Goal: Transaction & Acquisition: Purchase product/service

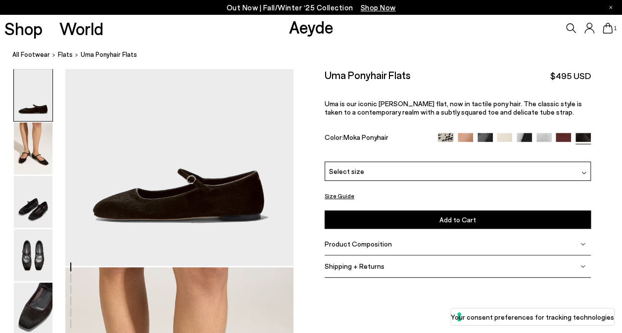
scroll to position [108, 0]
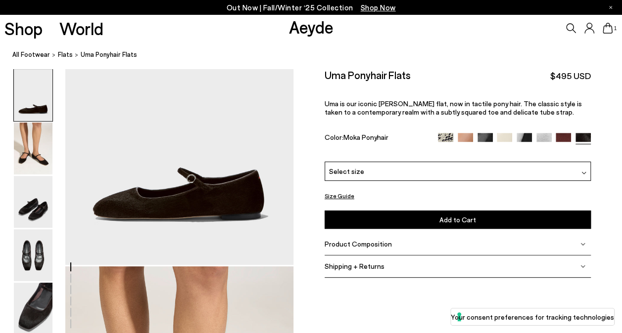
click at [343, 171] on span "Select size" at bounding box center [346, 171] width 35 height 10
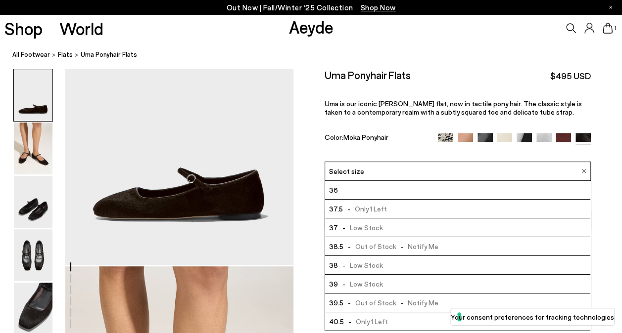
click at [377, 278] on span "- Low Stock" at bounding box center [360, 284] width 45 height 12
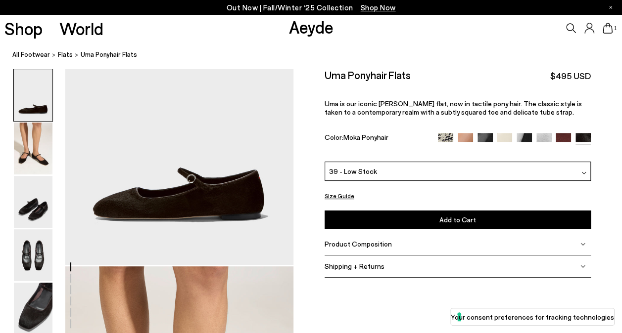
click at [446, 217] on span "Add to Cart" at bounding box center [457, 220] width 37 height 8
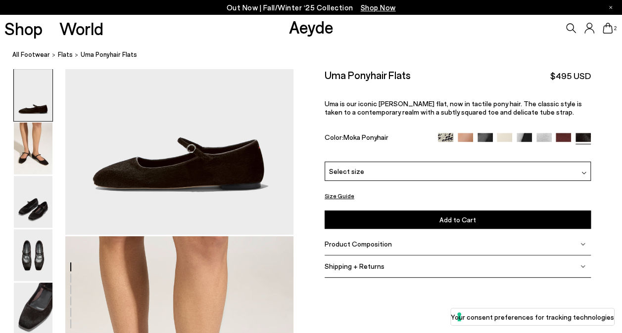
scroll to position [138, 0]
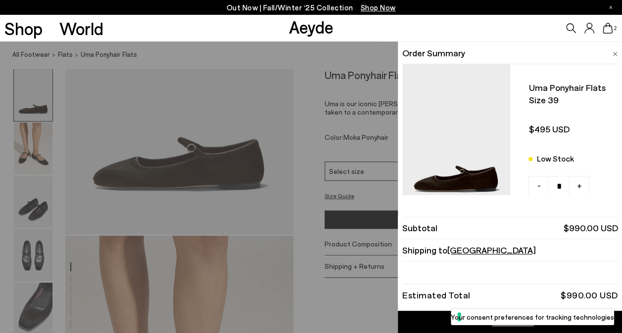
click at [604, 27] on icon at bounding box center [607, 28] width 10 height 11
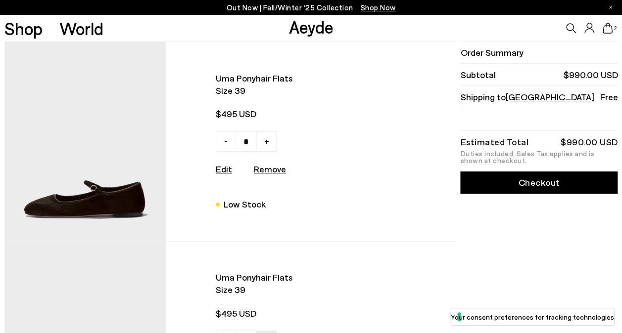
click at [538, 187] on link "Checkout" at bounding box center [538, 183] width 157 height 22
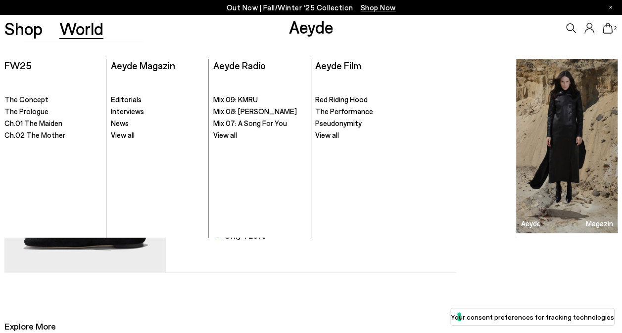
scroll to position [182, 0]
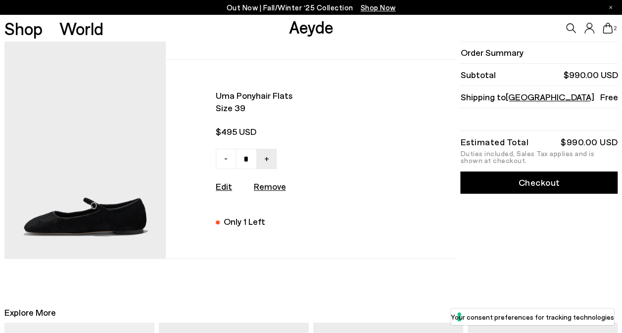
click at [569, 27] on icon at bounding box center [571, 28] width 10 height 10
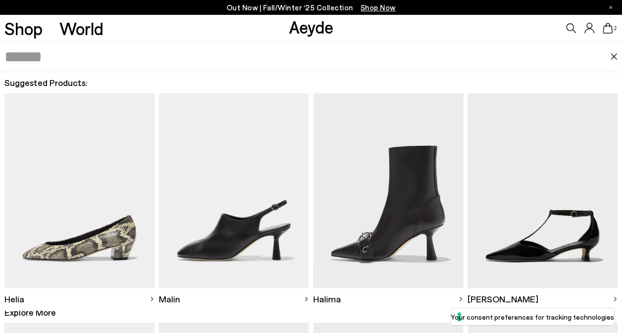
click at [411, 63] on input "text" at bounding box center [306, 57] width 605 height 30
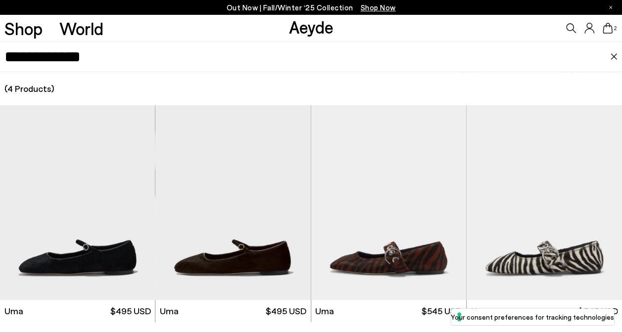
type input "**********"
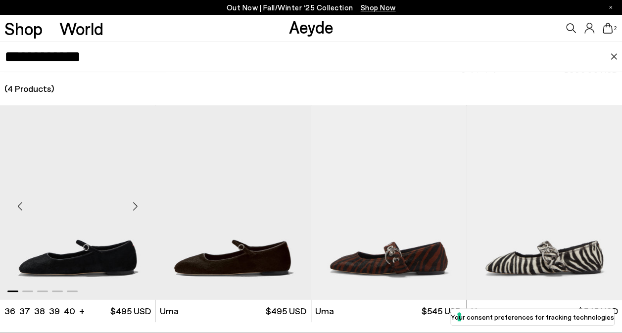
click at [122, 246] on img "1 / 5" at bounding box center [77, 202] width 155 height 195
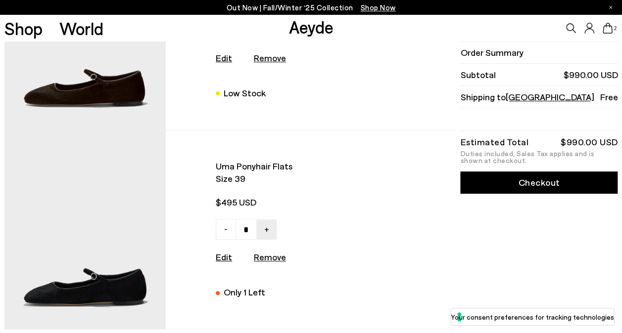
scroll to position [112, 0]
click at [268, 262] on u "Remove" at bounding box center [270, 256] width 32 height 11
type input "*"
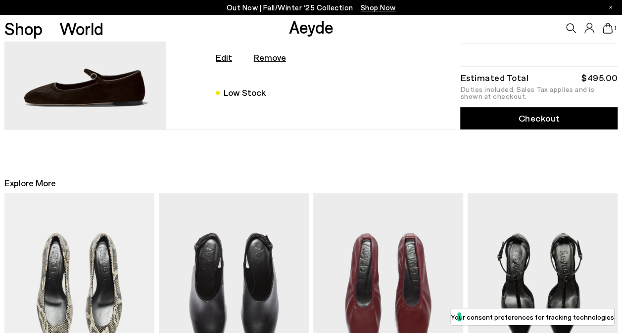
click at [528, 121] on link "Checkout" at bounding box center [538, 119] width 157 height 22
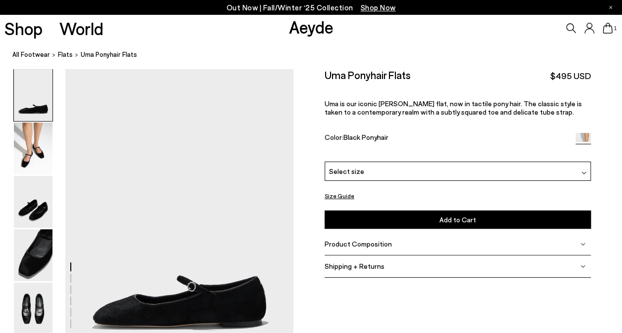
click at [413, 174] on div "Select size" at bounding box center [457, 171] width 266 height 19
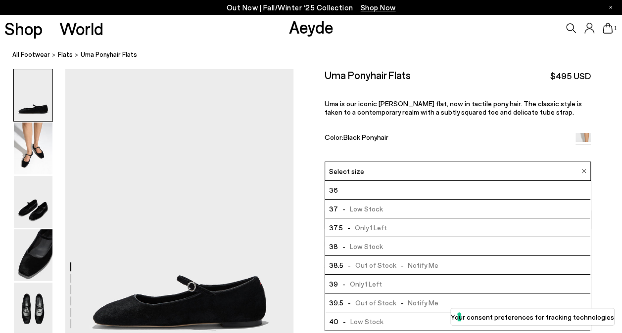
click at [408, 283] on li "39 - Only 1 Left" at bounding box center [457, 284] width 265 height 19
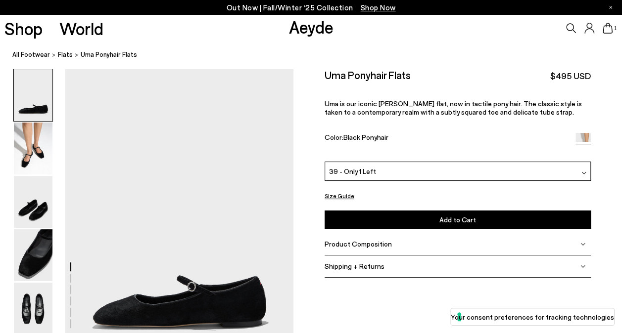
click at [448, 220] on span "Add to Cart" at bounding box center [457, 220] width 37 height 8
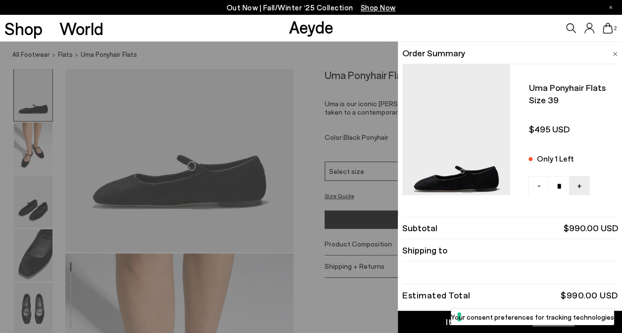
scroll to position [125, 0]
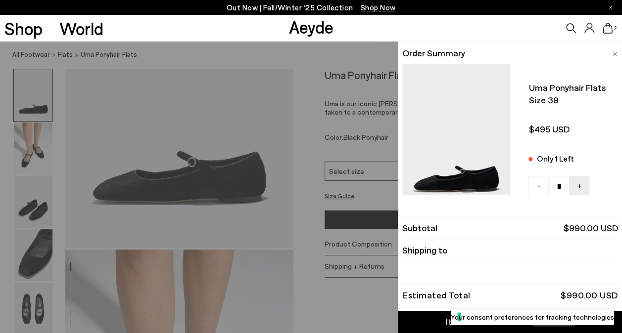
click at [452, 318] on div "Item Added to Cart" at bounding box center [486, 322] width 81 height 12
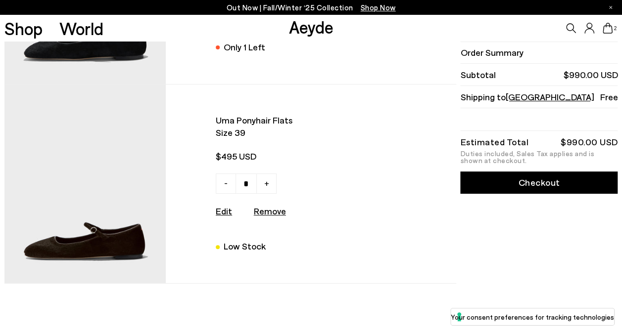
scroll to position [169, 0]
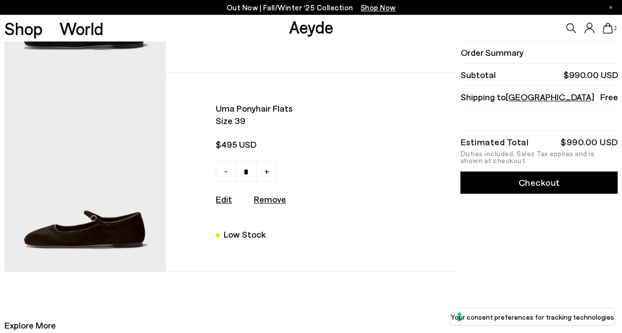
click at [280, 199] on u "Remove" at bounding box center [270, 199] width 32 height 11
type input "*"
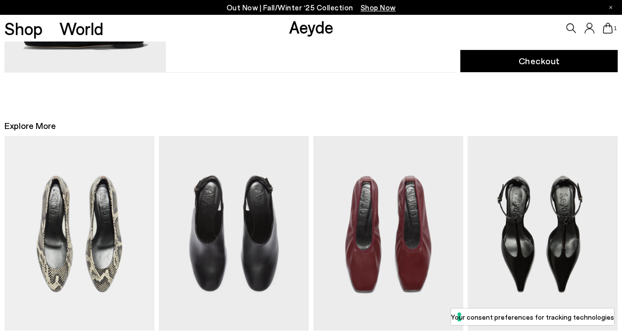
click at [516, 65] on link "Checkout" at bounding box center [538, 61] width 157 height 22
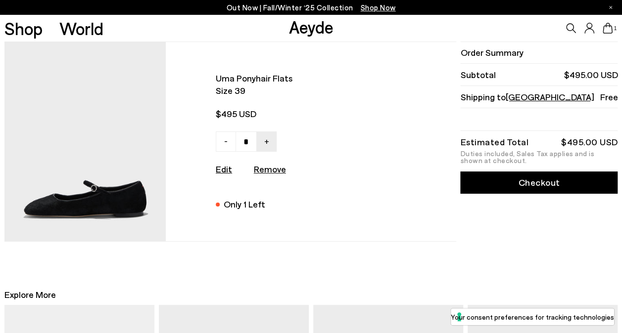
click at [499, 181] on link "Checkout" at bounding box center [538, 183] width 157 height 22
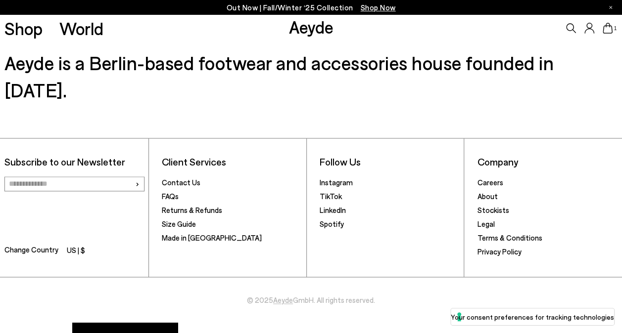
scroll to position [603, 0]
click at [82, 177] on input "email" at bounding box center [74, 184] width 140 height 15
type input "**********"
click at [137, 177] on span "›" at bounding box center [137, 184] width 4 height 14
click at [172, 192] on link "FAQs" at bounding box center [170, 196] width 17 height 9
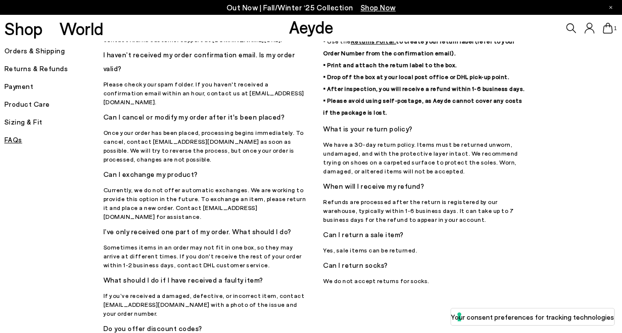
scroll to position [161, 0]
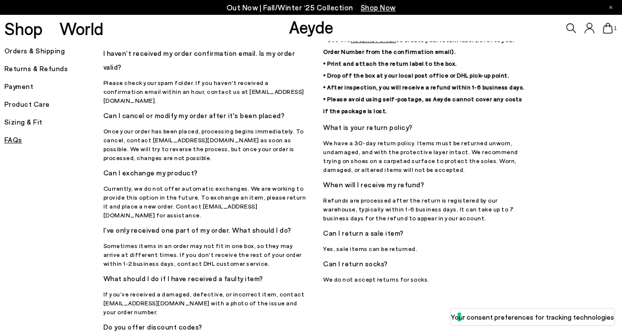
click at [309, 30] on link "Aeyde" at bounding box center [311, 26] width 45 height 21
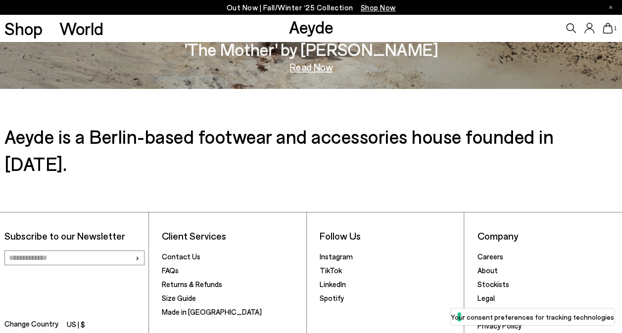
scroll to position [1498, 0]
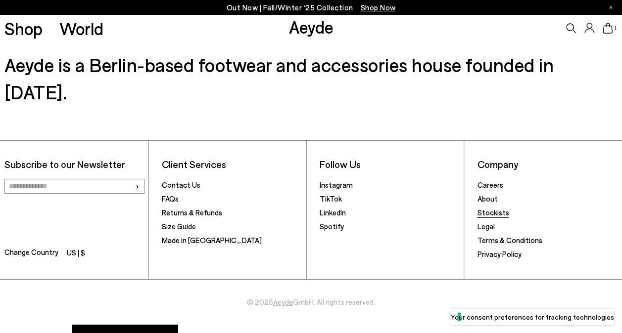
click at [492, 208] on link "Stockists" at bounding box center [493, 212] width 32 height 9
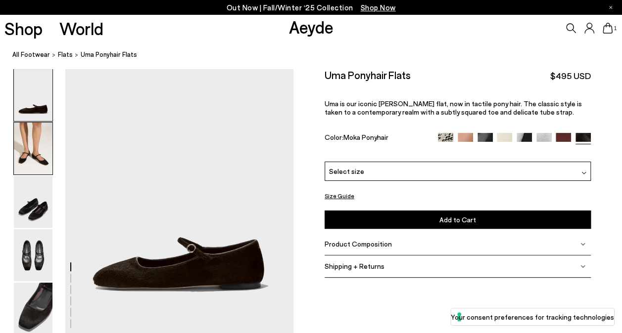
click at [36, 155] on img at bounding box center [33, 149] width 39 height 52
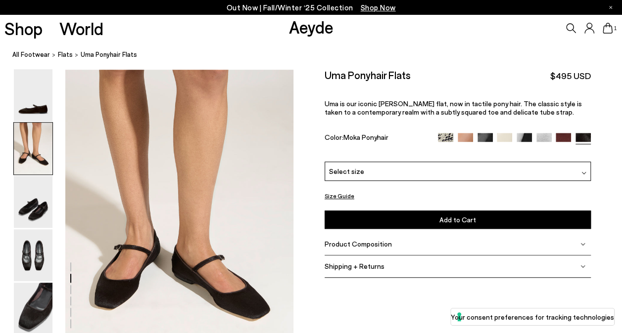
scroll to position [306, 0]
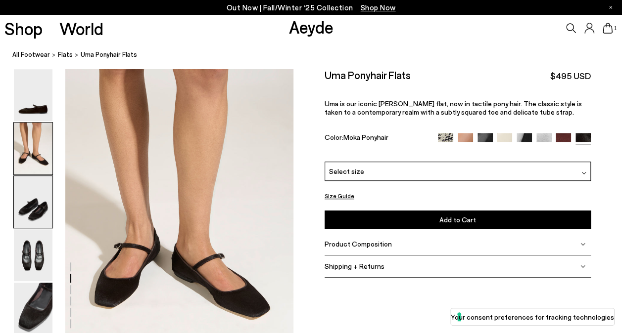
click at [37, 198] on img at bounding box center [33, 202] width 39 height 52
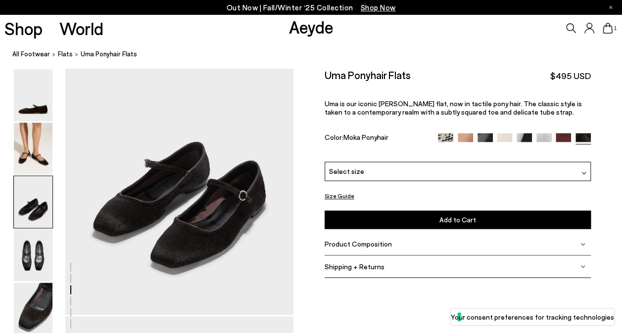
scroll to position [719, 0]
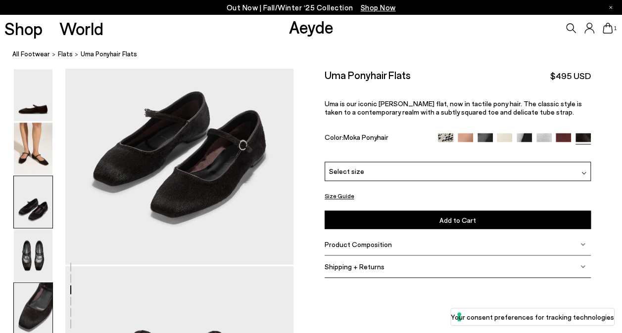
click at [44, 288] on img at bounding box center [33, 309] width 39 height 52
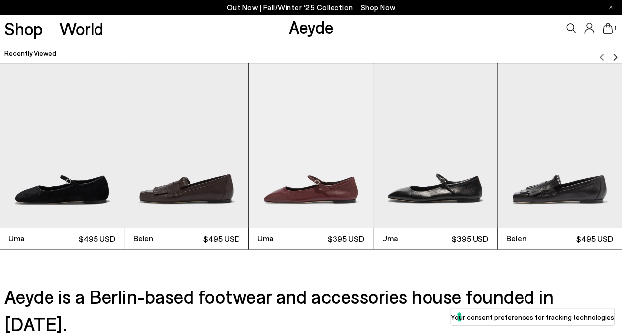
scroll to position [2658, 0]
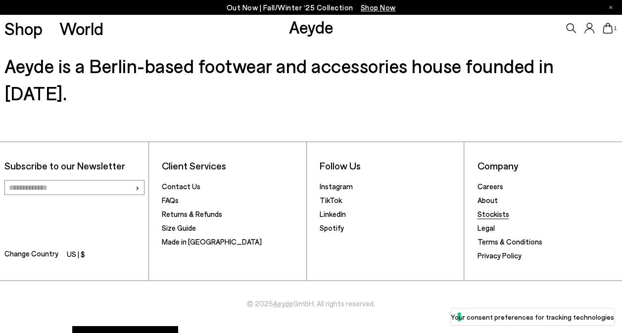
click at [500, 209] on link "Stockists" at bounding box center [493, 213] width 32 height 9
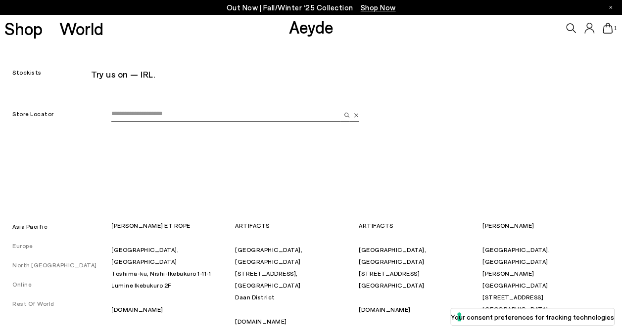
click at [192, 111] on input "email" at bounding box center [225, 114] width 229 height 15
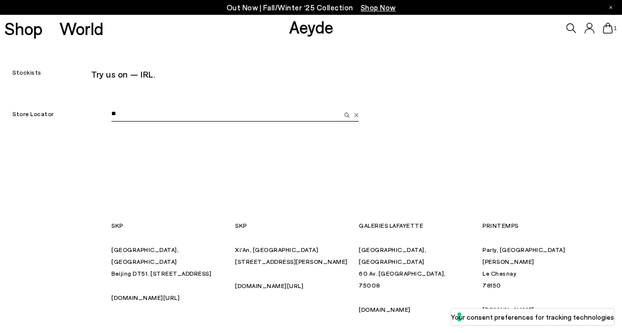
type input "*"
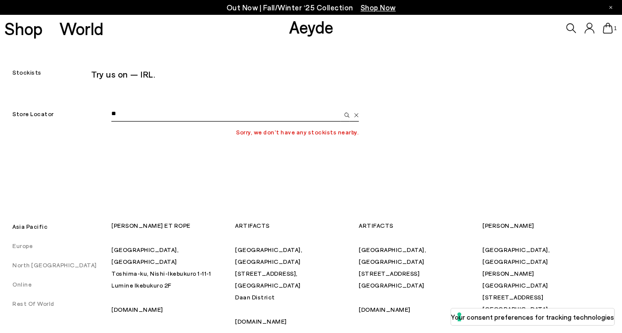
type input "*"
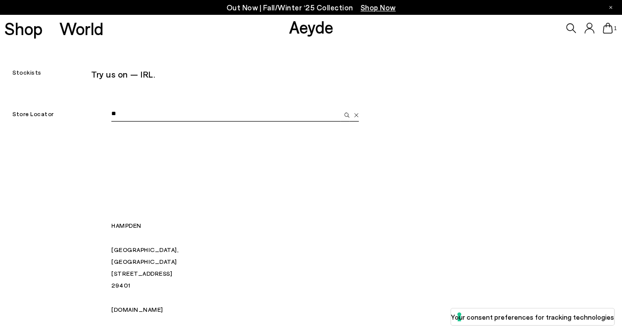
type input "*"
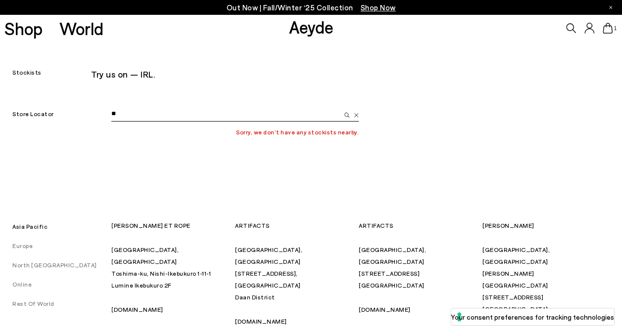
type input "*"
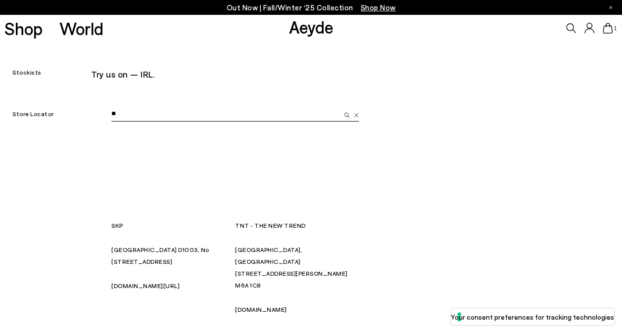
type input "*"
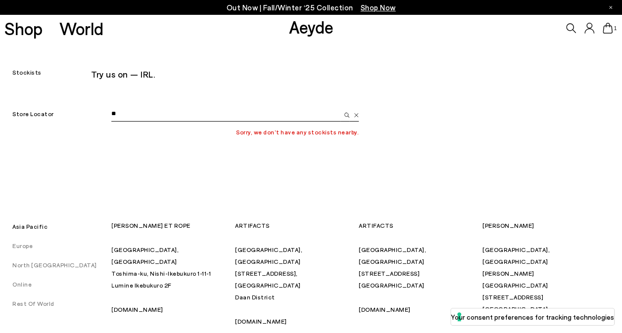
type input "*"
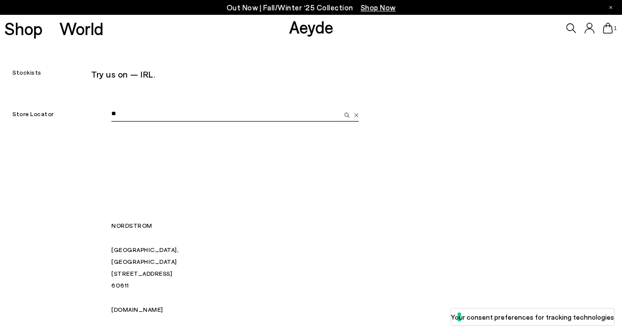
type input "*"
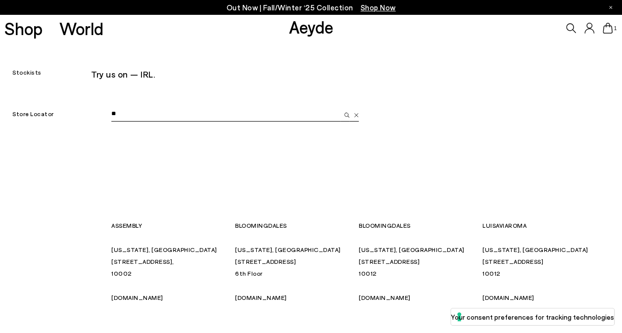
type input "*"
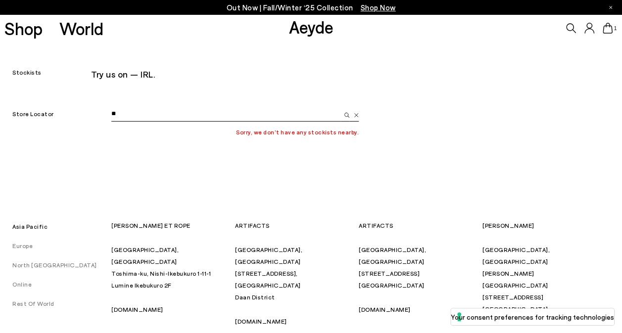
type input "*"
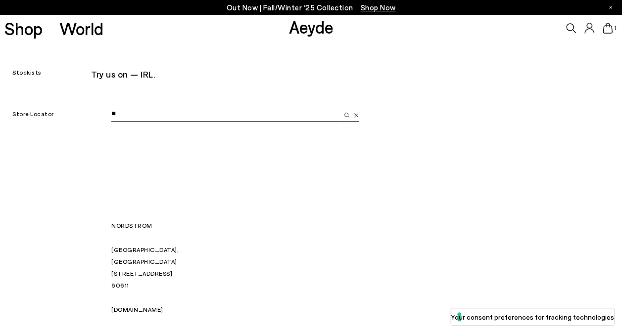
type input "*"
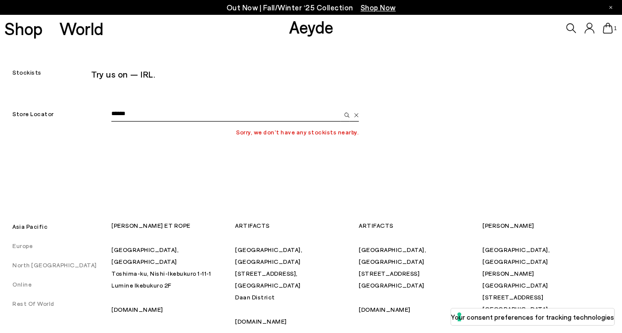
type input "******"
click at [43, 262] on link "North [GEOGRAPHIC_DATA]" at bounding box center [48, 265] width 97 height 7
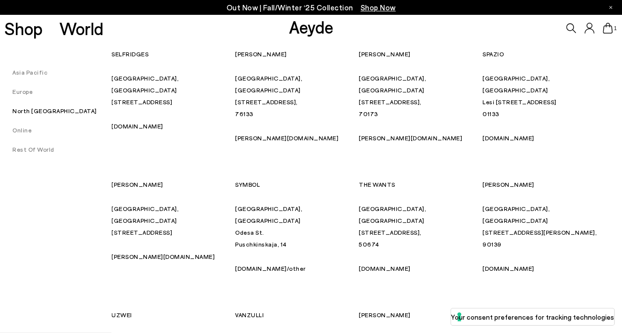
scroll to position [4249, 0]
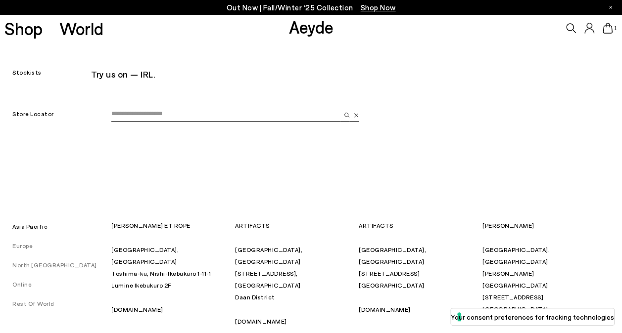
click at [44, 267] on link "North [GEOGRAPHIC_DATA]" at bounding box center [48, 265] width 97 height 7
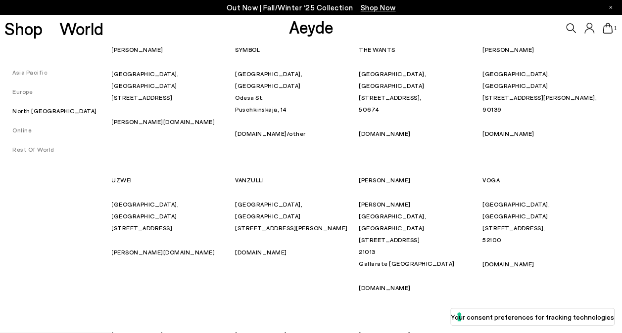
scroll to position [4372, 0]
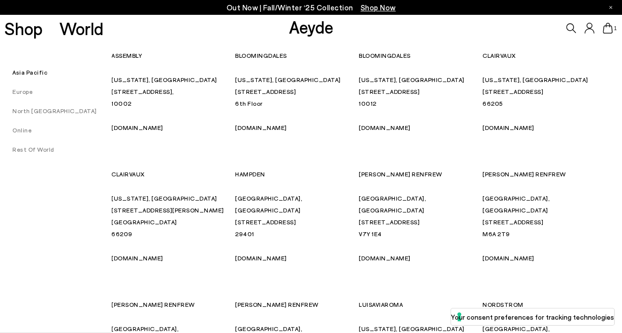
scroll to position [4800, 0]
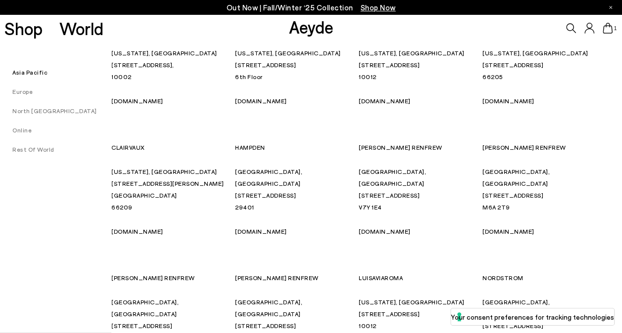
scroll to position [4855, 0]
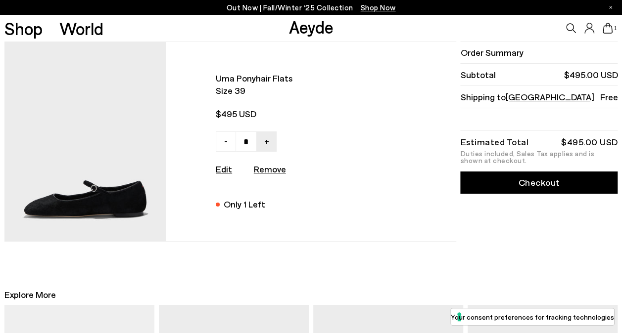
click at [320, 26] on link "Aeyde" at bounding box center [311, 26] width 45 height 21
